Goal: Task Accomplishment & Management: Complete application form

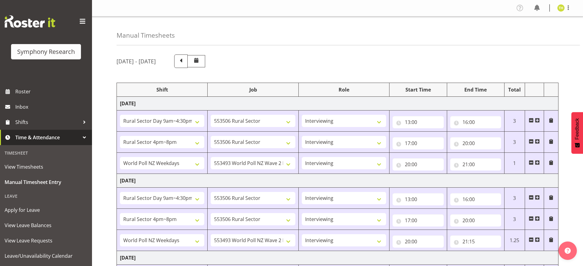
select select "81561"
select select "10587"
select select "47"
select select "81298"
select select "10587"
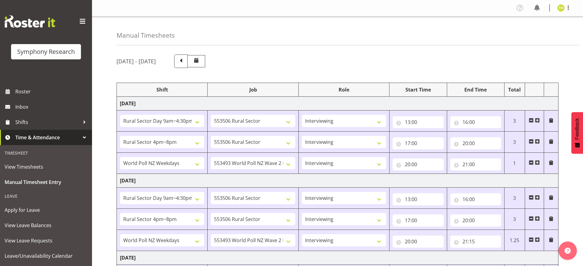
select select "47"
select select "41604"
select select "10527"
select select "47"
select select "81561"
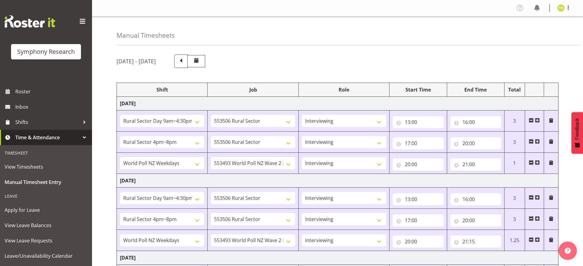
select select "10587"
select select "47"
select select "81298"
select select "10587"
select select "47"
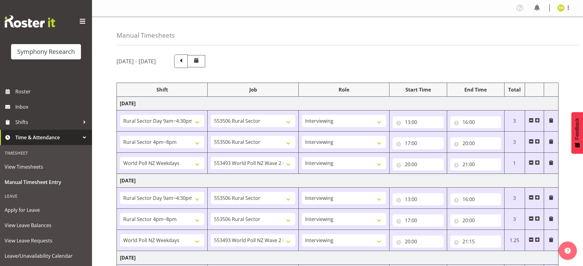
select select "41604"
select select "10527"
select select "47"
select select "81561"
select select "10587"
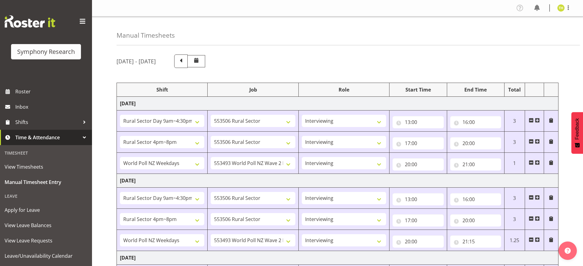
select select "47"
select select "103"
select select "10499"
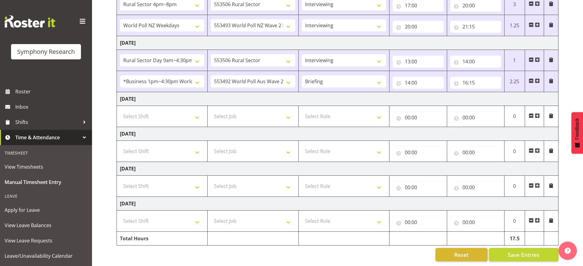
click at [537, 78] on span at bounding box center [536, 80] width 5 height 5
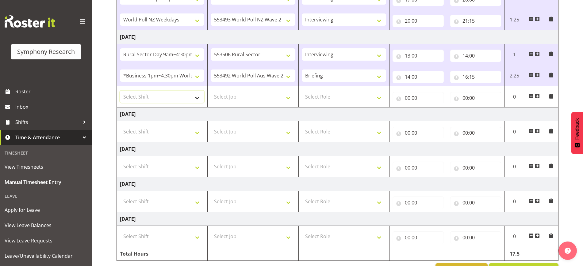
click at [158, 94] on select "Select Shift !!Weekend Residential (Roster IT Shift Label) *Business 9/10am ~ 4…" at bounding box center [162, 97] width 84 height 12
select select "81298"
click at [120, 91] on select "Select Shift !!Weekend Residential (Roster IT Shift Label) *Business 9/10am ~ 4…" at bounding box center [162, 97] width 84 height 12
click at [249, 94] on select "Select Job 550060 IF Admin 553492 World Poll Aus Wave 2 Main 2025 553493 World …" at bounding box center [253, 97] width 84 height 12
select select "10587"
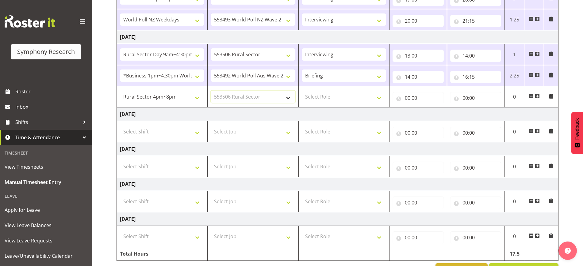
click at [211, 91] on select "Select Job 550060 IF Admin 553492 World Poll Aus Wave 2 Main 2025 553493 World …" at bounding box center [253, 97] width 84 height 12
click at [328, 102] on td "Select Role Briefing Interviewing" at bounding box center [343, 96] width 91 height 21
click at [329, 101] on select "Select Role Briefing Interviewing" at bounding box center [344, 97] width 84 height 12
select select "47"
click at [302, 91] on select "Select Role Briefing Interviewing" at bounding box center [344, 97] width 84 height 12
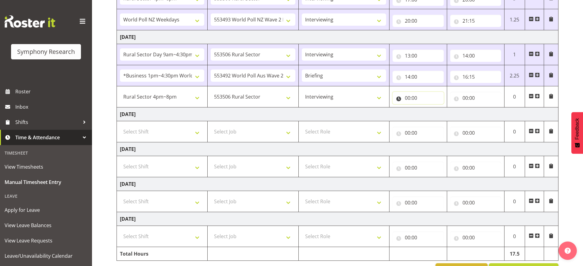
click at [415, 99] on input "00:00" at bounding box center [417, 98] width 51 height 12
click at [430, 112] on select "00 01 02 03 04 05 06 07 08 09 10 11 12 13 14 15 16 17 18 19 20 21 22 23" at bounding box center [434, 114] width 14 height 12
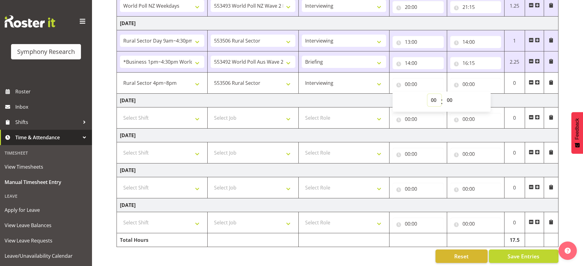
scroll to position [242, 0]
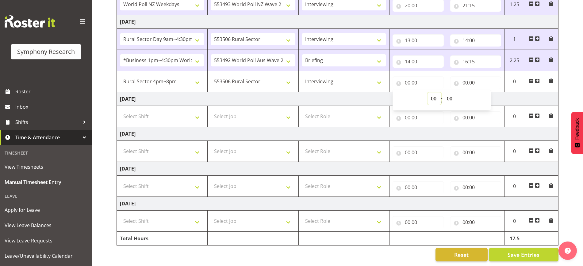
click at [430, 93] on select "00 01 02 03 04 05 06 07 08 09 10 11 12 13 14 15 16 17 18 19 20 21 22 23" at bounding box center [434, 99] width 14 height 12
select select "17"
click at [427, 93] on select "00 01 02 03 04 05 06 07 08 09 10 11 12 13 14 15 16 17 18 19 20 21 22 23" at bounding box center [434, 99] width 14 height 12
type input "17:00"
click at [492, 79] on input "00:00" at bounding box center [475, 83] width 51 height 12
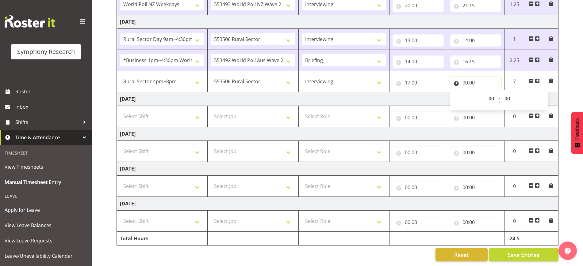
click at [466, 77] on input "00:00" at bounding box center [475, 83] width 51 height 12
click at [461, 77] on input "00:00" at bounding box center [475, 83] width 51 height 12
click at [489, 93] on select "00 01 02 03 04 05 06 07 08 09 10 11 12 13 14 15 16 17 18 19 20 21 22 23" at bounding box center [492, 99] width 14 height 12
select select "18"
click at [485, 93] on select "00 01 02 03 04 05 06 07 08 09 10 11 12 13 14 15 16 17 18 19 20 21 22 23" at bounding box center [492, 99] width 14 height 12
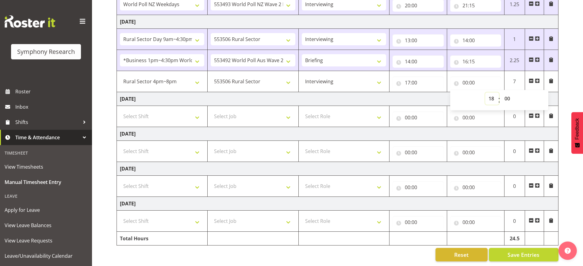
type input "18:00"
click at [505, 93] on select "00 01 02 03 04 05 06 07 08 09 10 11 12 13 14 15 16 17 18 19 20 21 22 23 24 25 2…" at bounding box center [508, 99] width 14 height 12
select select "30"
click at [501, 93] on select "00 01 02 03 04 05 06 07 08 09 10 11 12 13 14 15 16 17 18 19 20 21 22 23 24 25 2…" at bounding box center [508, 99] width 14 height 12
type input "18:30"
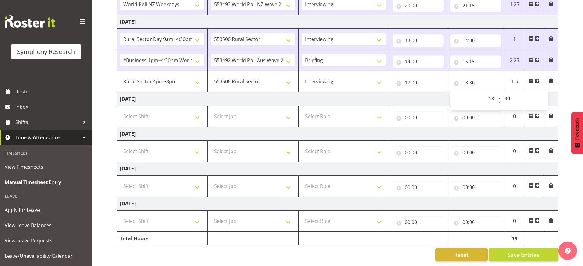
click at [403, 94] on td "[DATE]" at bounding box center [337, 99] width 441 height 14
click at [537, 78] on span at bounding box center [536, 80] width 5 height 5
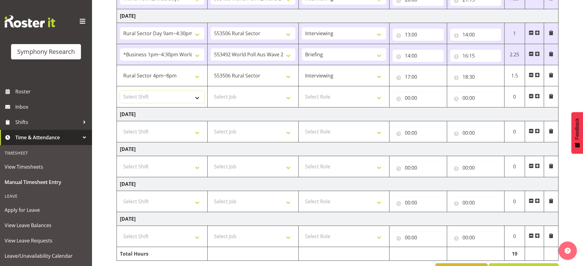
click at [146, 99] on select "Select Shift !!Weekend Residential (Roster IT Shift Label) *Business 9/10am ~ 4…" at bounding box center [162, 97] width 84 height 12
select select "56692"
click at [120, 91] on select "Select Shift !!Weekend Residential (Roster IT Shift Label) *Business 9/10am ~ 4…" at bounding box center [162, 97] width 84 height 12
click at [269, 98] on select "Select Job 550060 IF Admin 553492 World Poll Aus Wave 2 Main 2025 553493 World …" at bounding box center [253, 97] width 84 height 12
select select "10499"
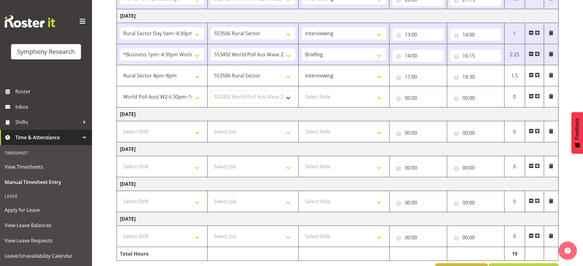
click at [211, 91] on select "Select Job 550060 IF Admin 553492 World Poll Aus Wave 2 Main 2025 553493 World …" at bounding box center [253, 97] width 84 height 12
click at [313, 97] on select "Select Role Briefing Interviewing" at bounding box center [344, 97] width 84 height 12
select select "47"
click at [302, 91] on select "Select Role Briefing Interviewing" at bounding box center [344, 97] width 84 height 12
click at [408, 95] on input "00:00" at bounding box center [417, 98] width 51 height 12
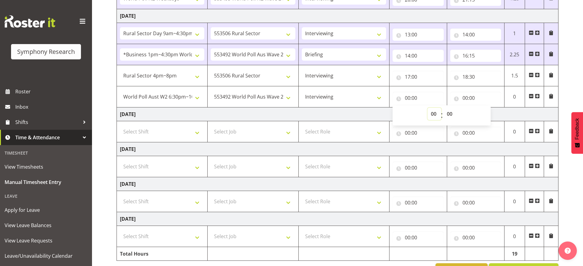
click at [431, 114] on select "00 01 02 03 04 05 06 07 08 09 10 11 12 13 14 15 16 17 18 19 20 21 22 23" at bounding box center [434, 114] width 14 height 12
select select "18"
click at [427, 108] on select "00 01 02 03 04 05 06 07 08 09 10 11 12 13 14 15 16 17 18 19 20 21 22 23" at bounding box center [434, 114] width 14 height 12
type input "18:00"
click at [446, 115] on select "00 01 02 03 04 05 06 07 08 09 10 11 12 13 14 15 16 17 18 19 20 21 22 23 24 25 2…" at bounding box center [450, 114] width 14 height 12
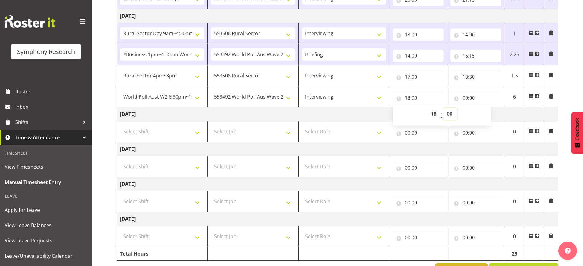
select select "30"
click at [443, 108] on select "00 01 02 03 04 05 06 07 08 09 10 11 12 13 14 15 16 17 18 19 20 21 22 23 24 25 2…" at bounding box center [450, 114] width 14 height 12
type input "18:30"
click at [463, 96] on input "00:00" at bounding box center [475, 98] width 51 height 12
click at [492, 111] on select "00 01 02 03 04 05 06 07 08 09 10 11 12 13 14 15 16 17 18 19 20 21 22 23" at bounding box center [492, 114] width 14 height 12
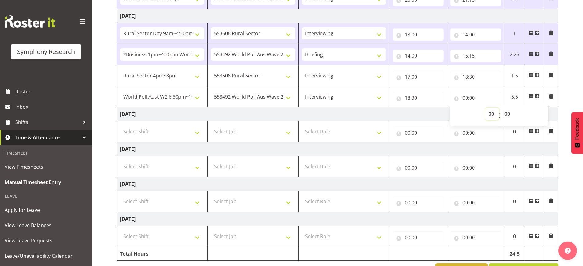
select select "21"
click at [485, 108] on select "00 01 02 03 04 05 06 07 08 09 10 11 12 13 14 15 16 17 18 19 20 21 22 23" at bounding box center [492, 114] width 14 height 12
type input "21:00"
click at [505, 113] on select "00 01 02 03 04 05 06 07 08 09 10 11 12 13 14 15 16 17 18 19 20 21 22 23 24 25 2…" at bounding box center [508, 114] width 14 height 12
select select "20"
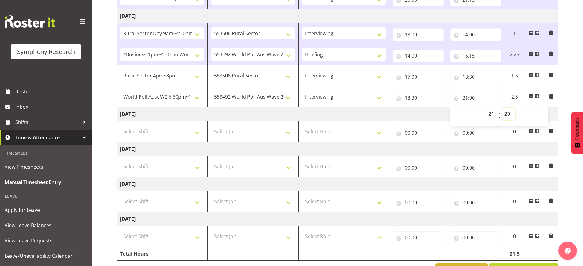
click at [501, 108] on select "00 01 02 03 04 05 06 07 08 09 10 11 12 13 14 15 16 17 18 19 20 21 22 23 24 25 2…" at bounding box center [508, 114] width 14 height 12
type input "21:20"
click at [570, 85] on div "[DATE] - [DATE] Shift Job Role Start Time End Time Total [DATE] !!Weekend Resid…" at bounding box center [349, 45] width 466 height 474
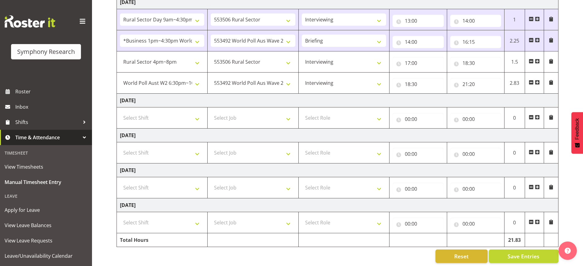
scroll to position [263, 0]
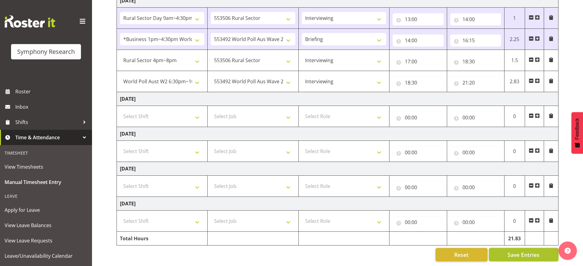
click at [523, 252] on span "Save Entries" at bounding box center [523, 255] width 32 height 8
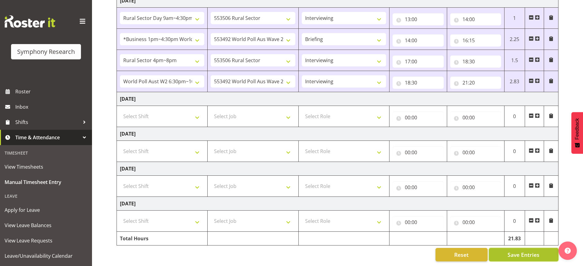
click at [511, 251] on span "Save Entries" at bounding box center [523, 255] width 32 height 8
